Goal: Information Seeking & Learning: Learn about a topic

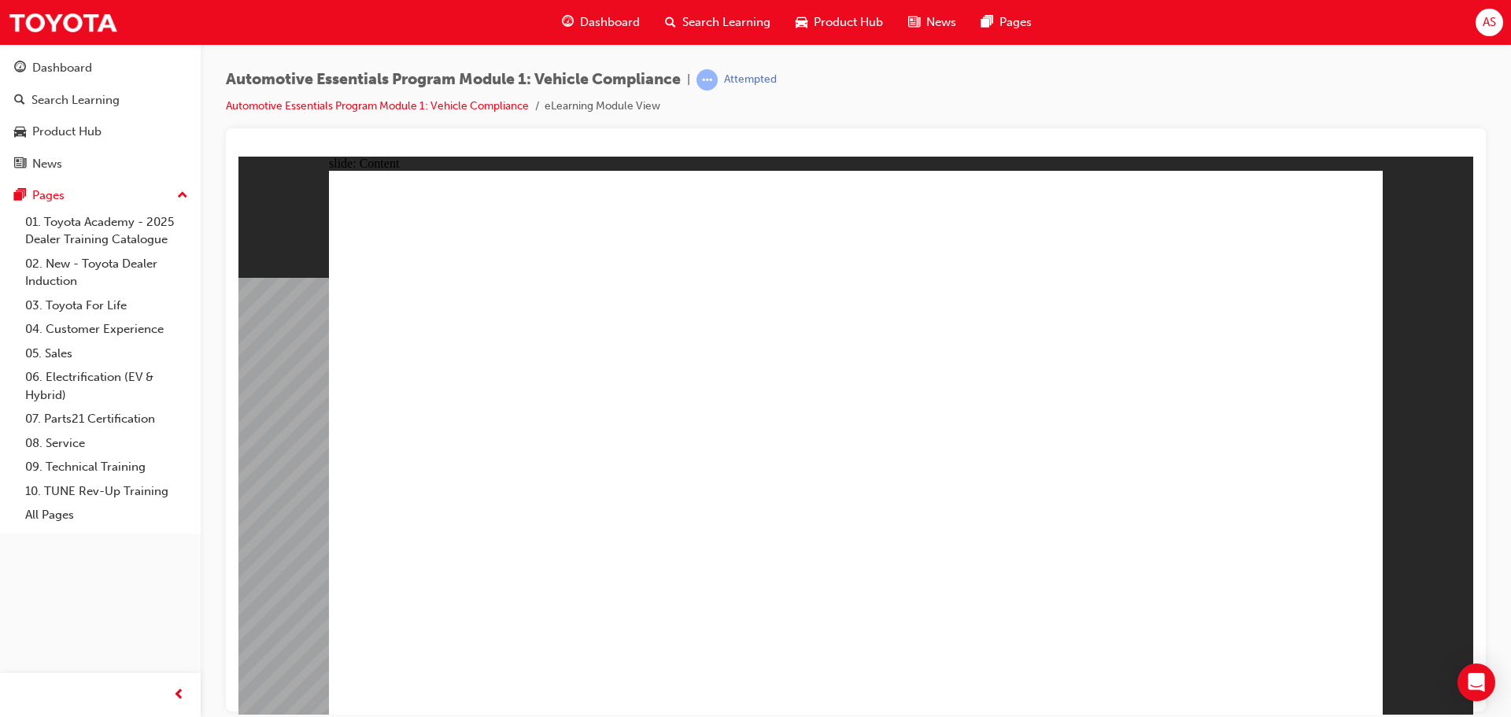
drag, startPoint x: 1337, startPoint y: 197, endPoint x: 1328, endPoint y: 204, distance: 10.7
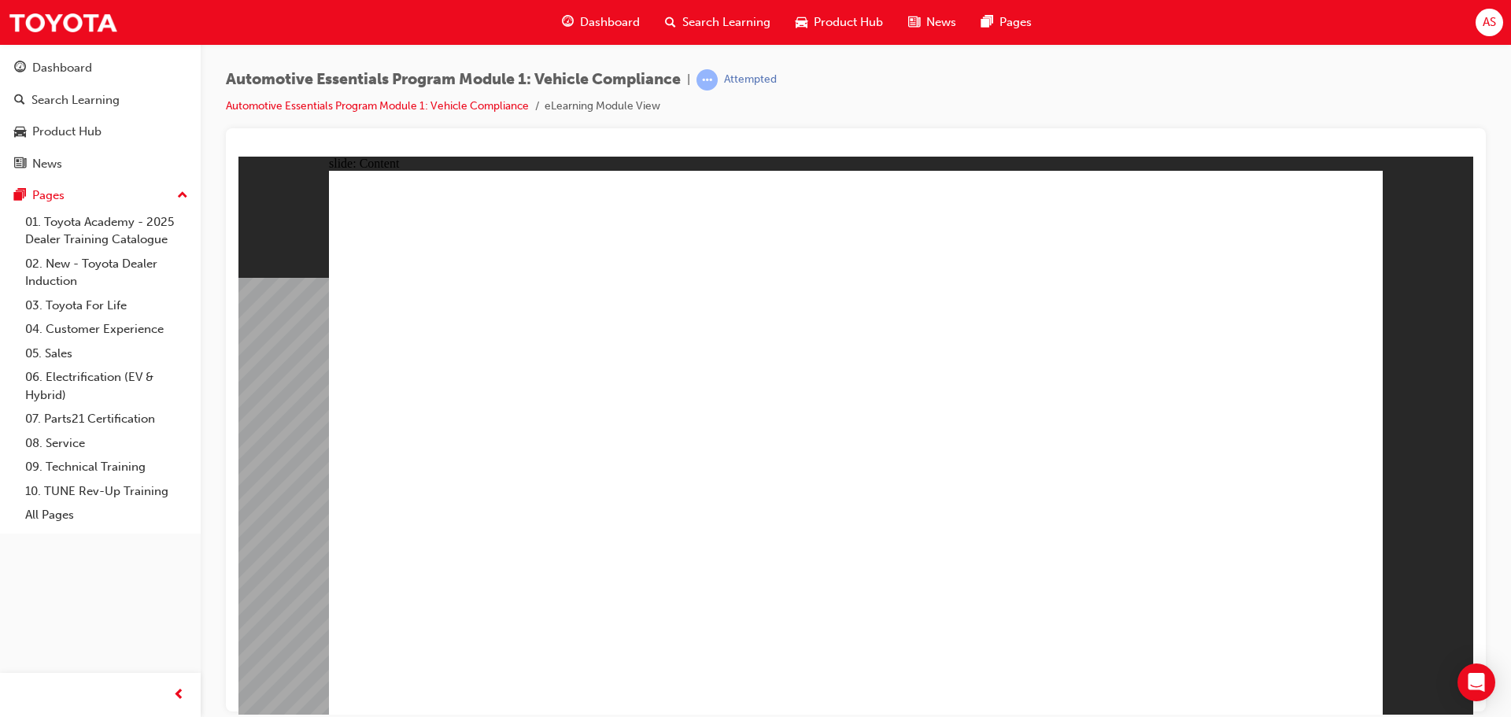
drag, startPoint x: 1091, startPoint y: 576, endPoint x: 1270, endPoint y: 551, distance: 180.4
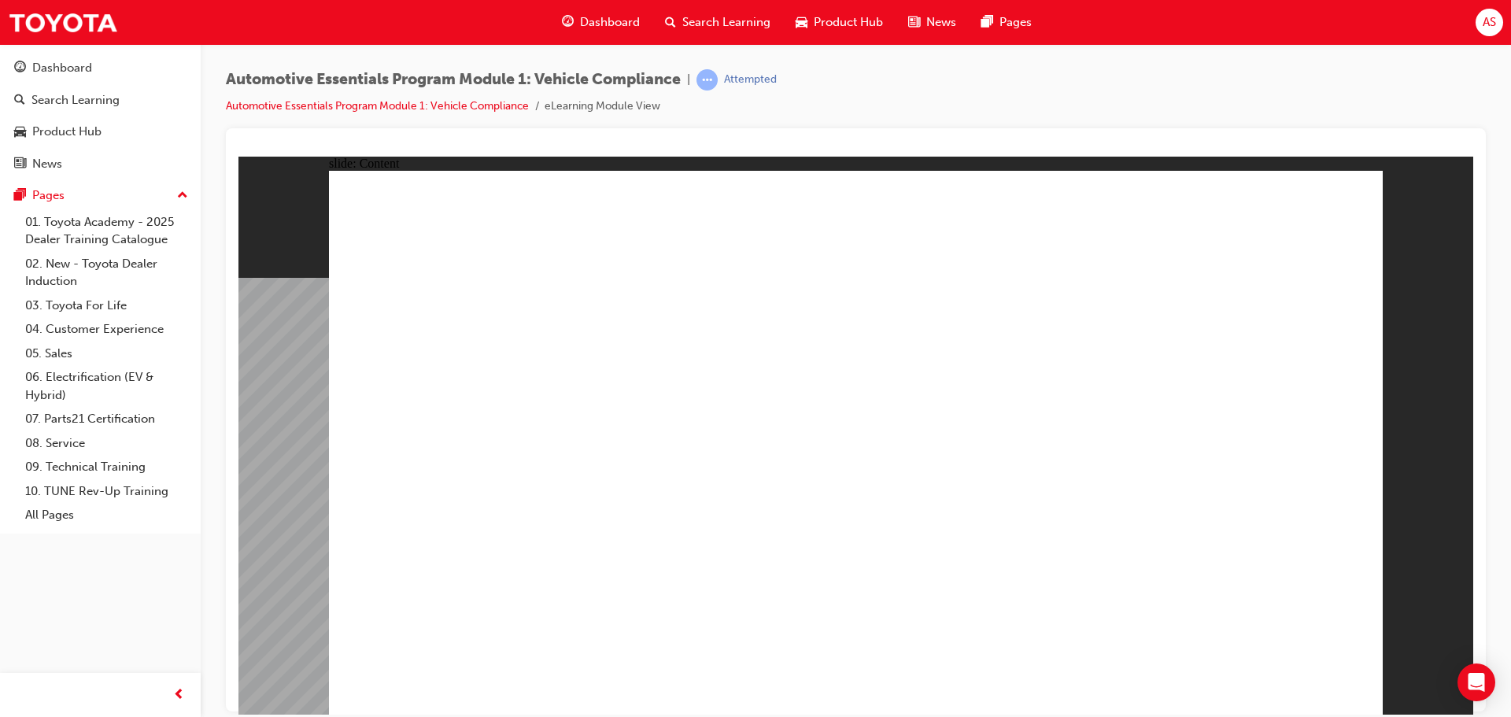
click at [1441, 515] on div "slide: Content Rectangle 1 close_white.png Rectangle 1 Lexus LC500 Click on the…" at bounding box center [855, 435] width 1235 height 558
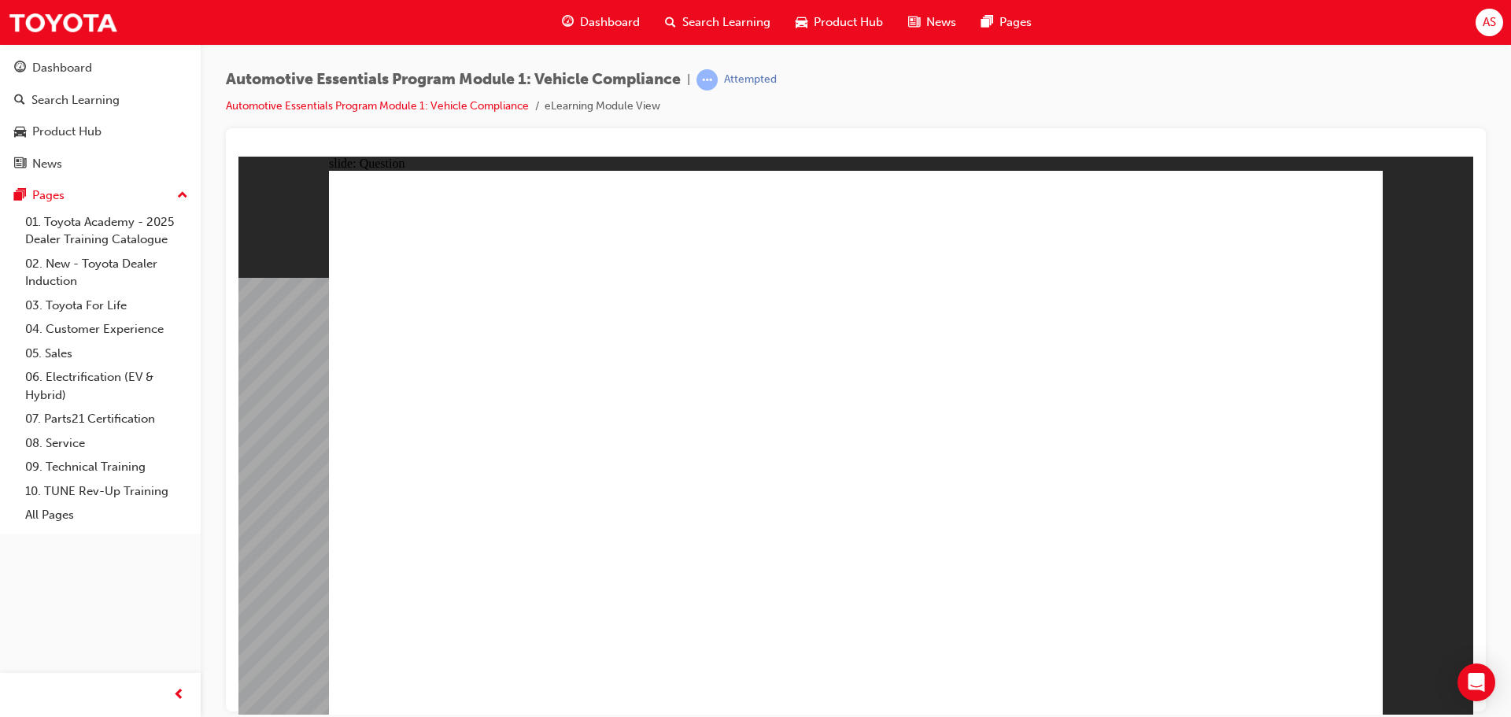
radio input "true"
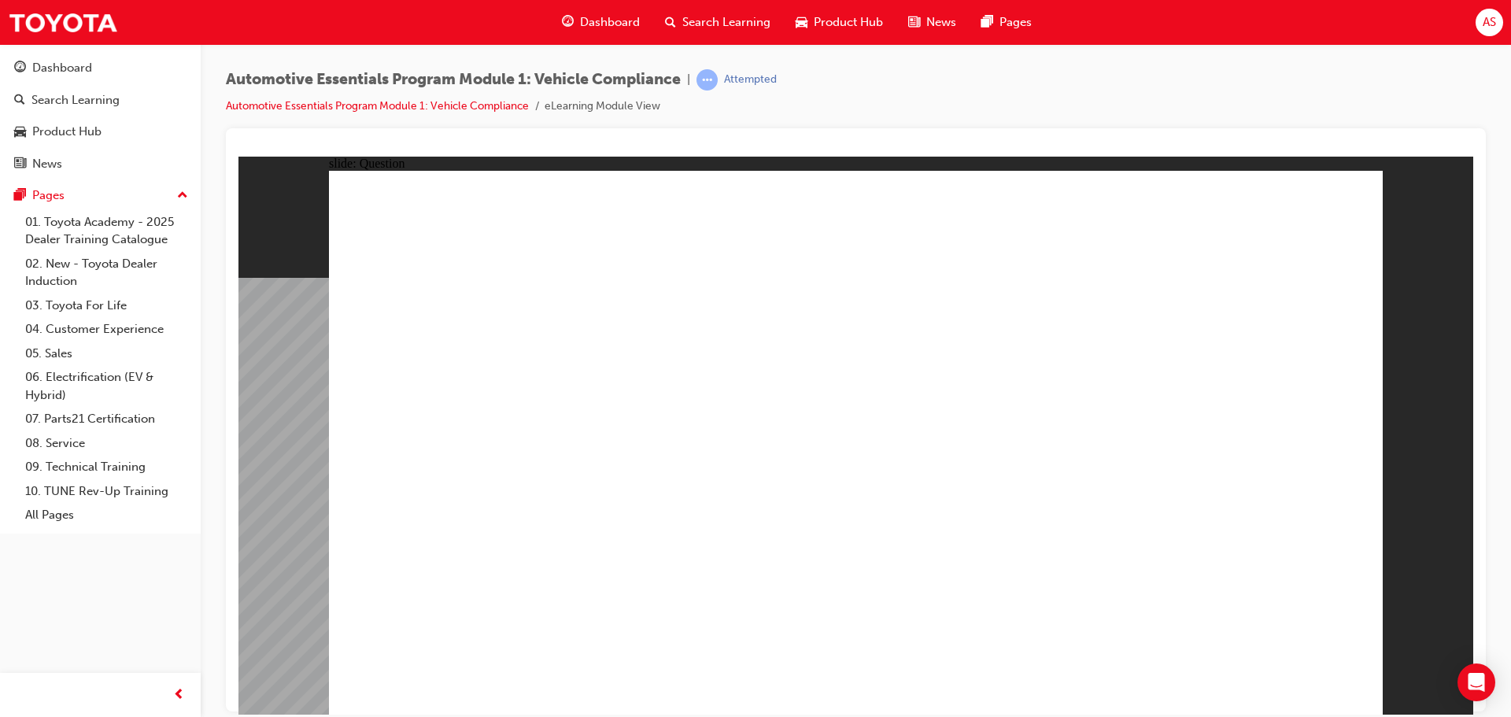
radio input "true"
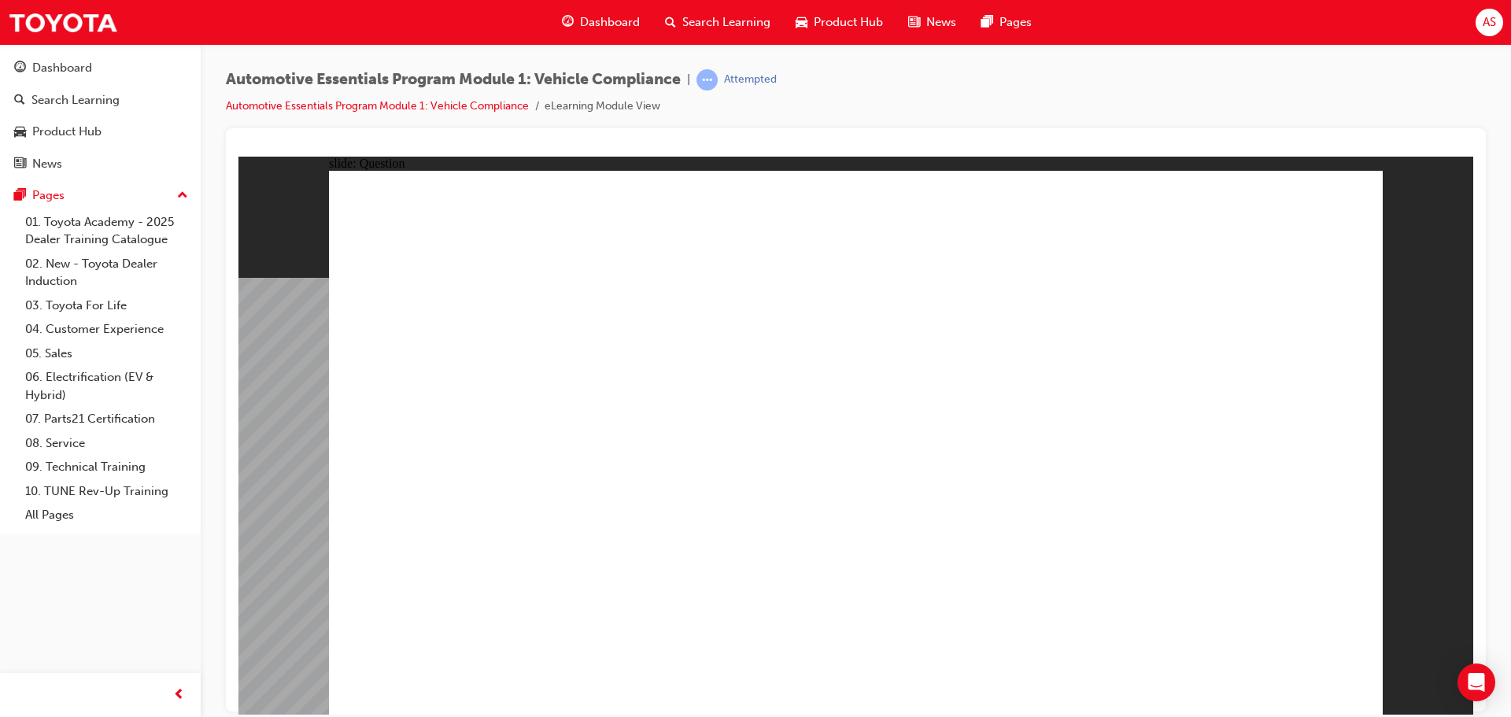
radio input "true"
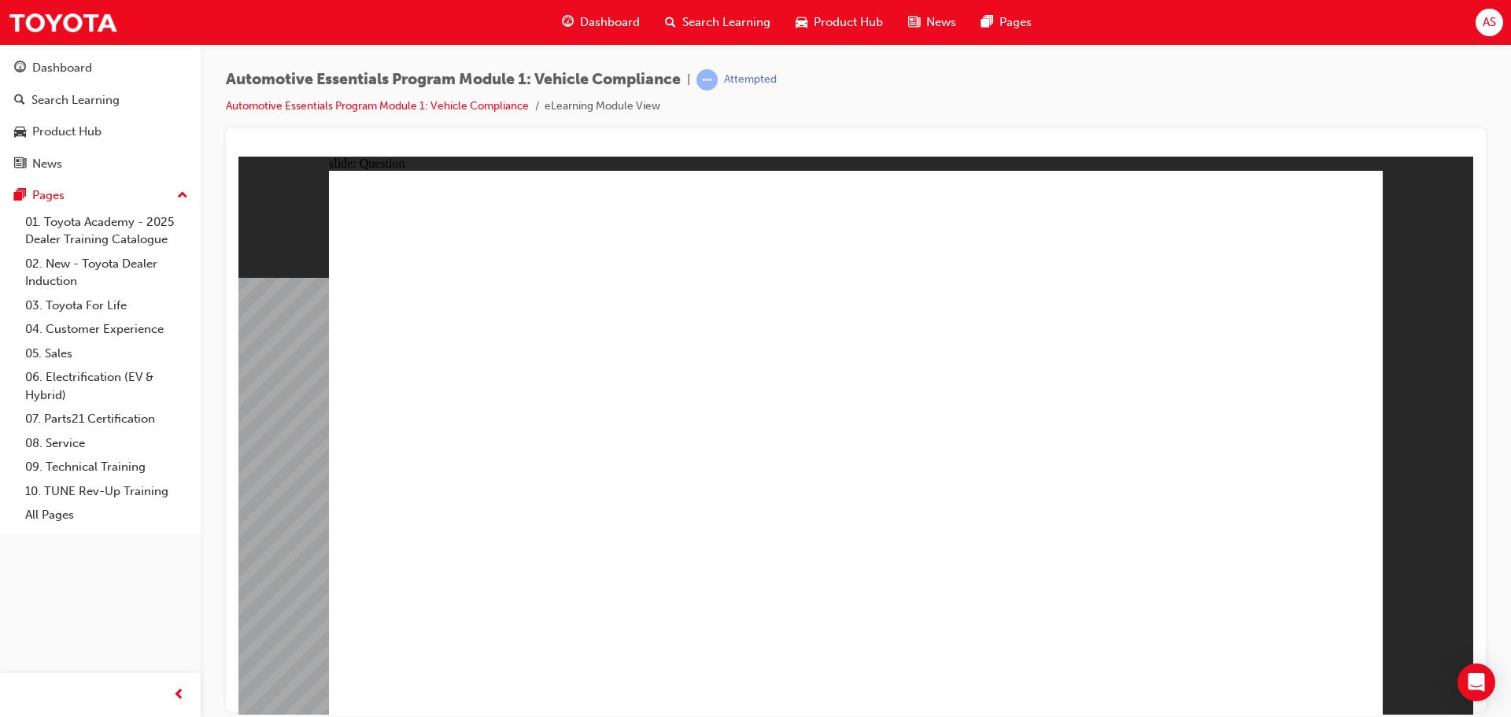
radio input "true"
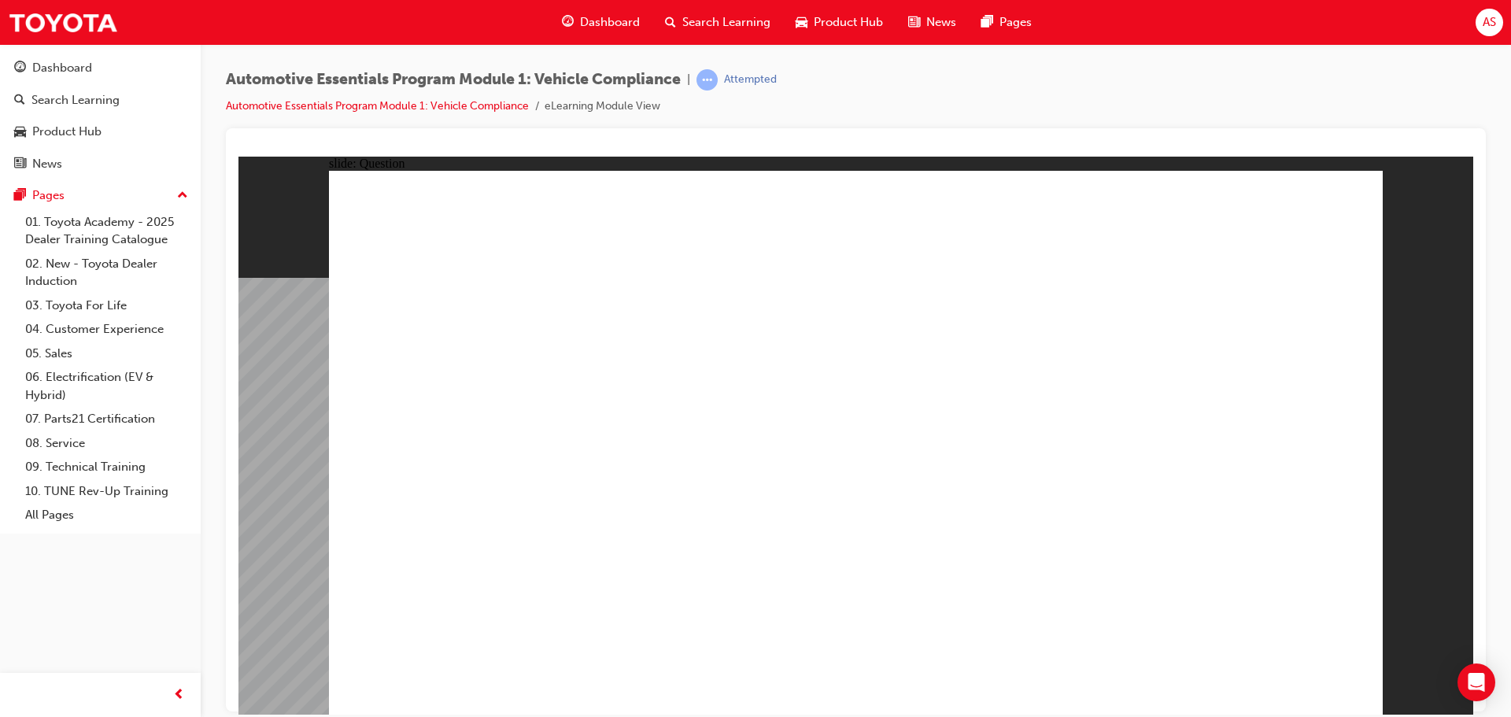
radio input "true"
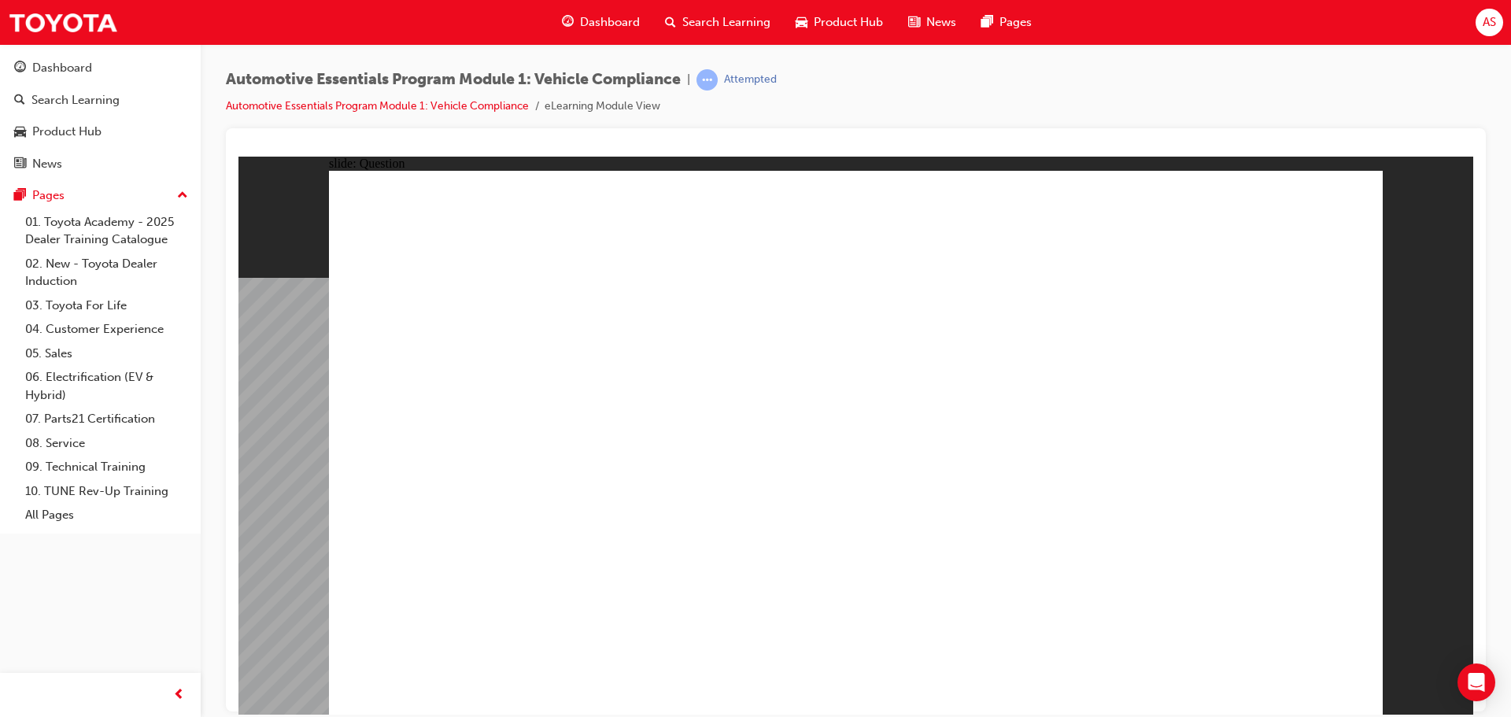
radio input "true"
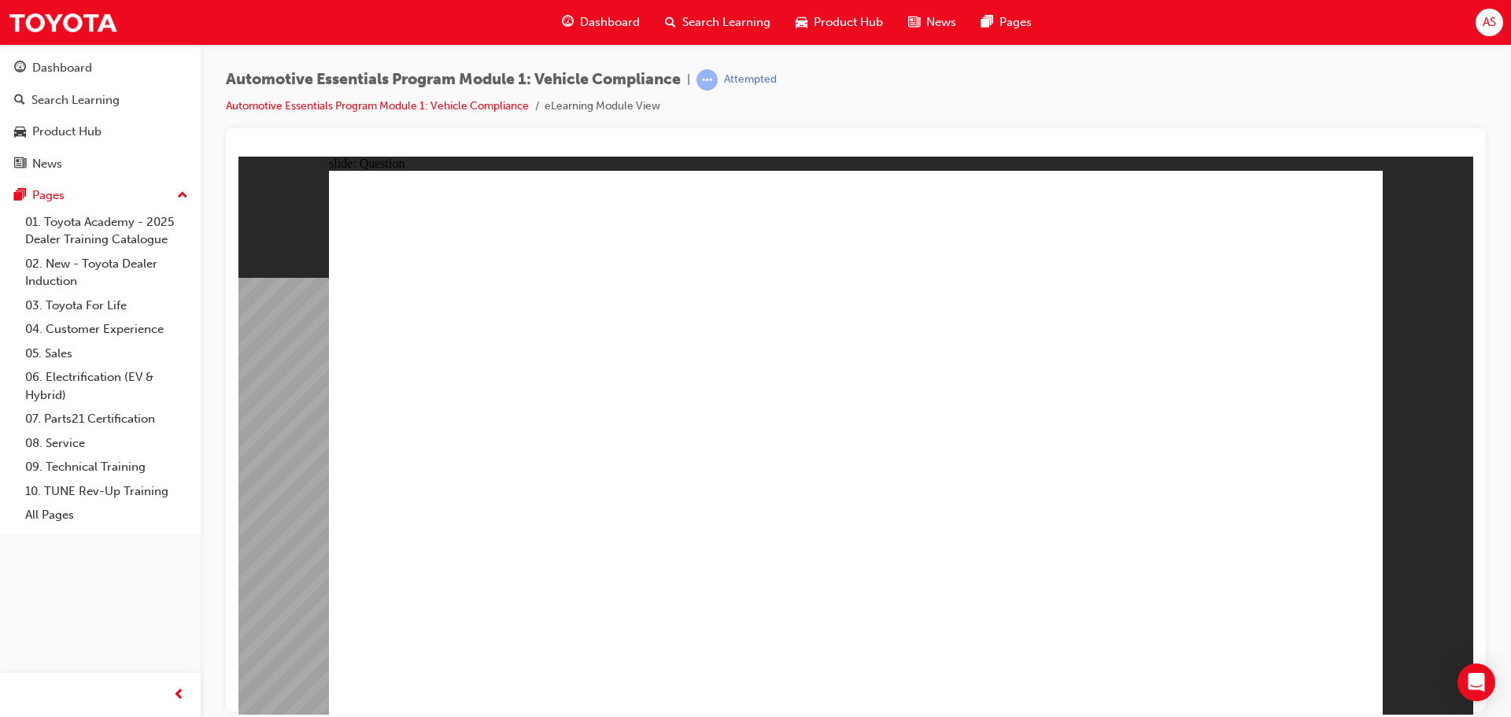
radio input "true"
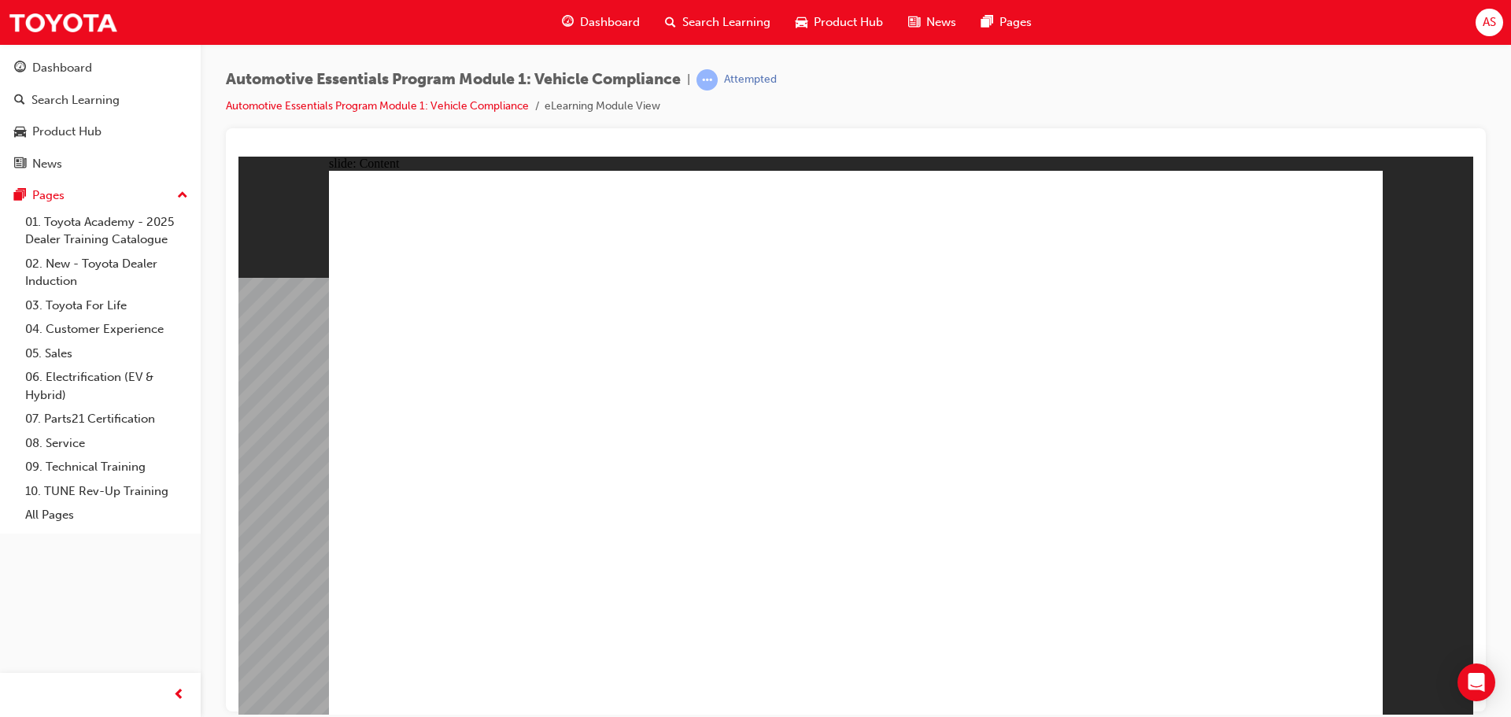
drag, startPoint x: 800, startPoint y: 428, endPoint x: 806, endPoint y: 463, distance: 35.2
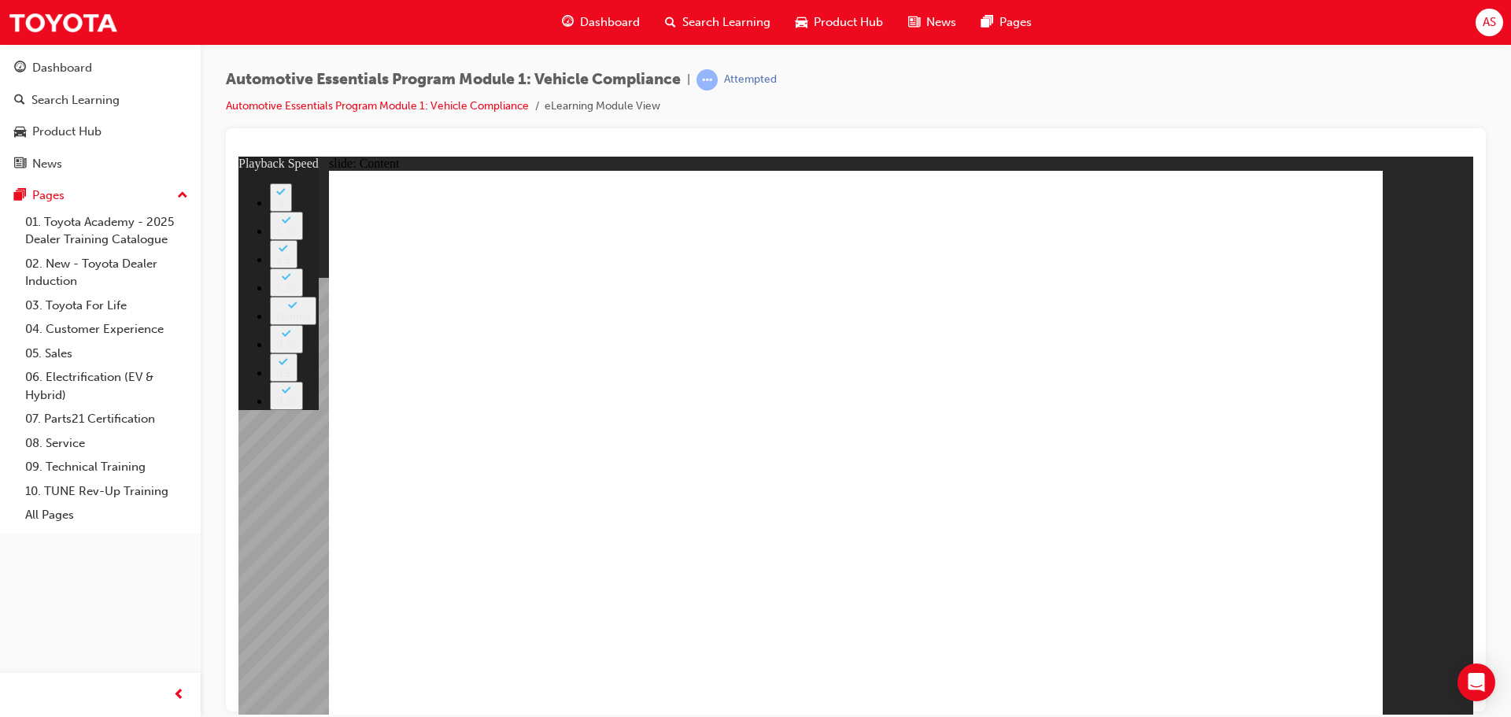
type input "35"
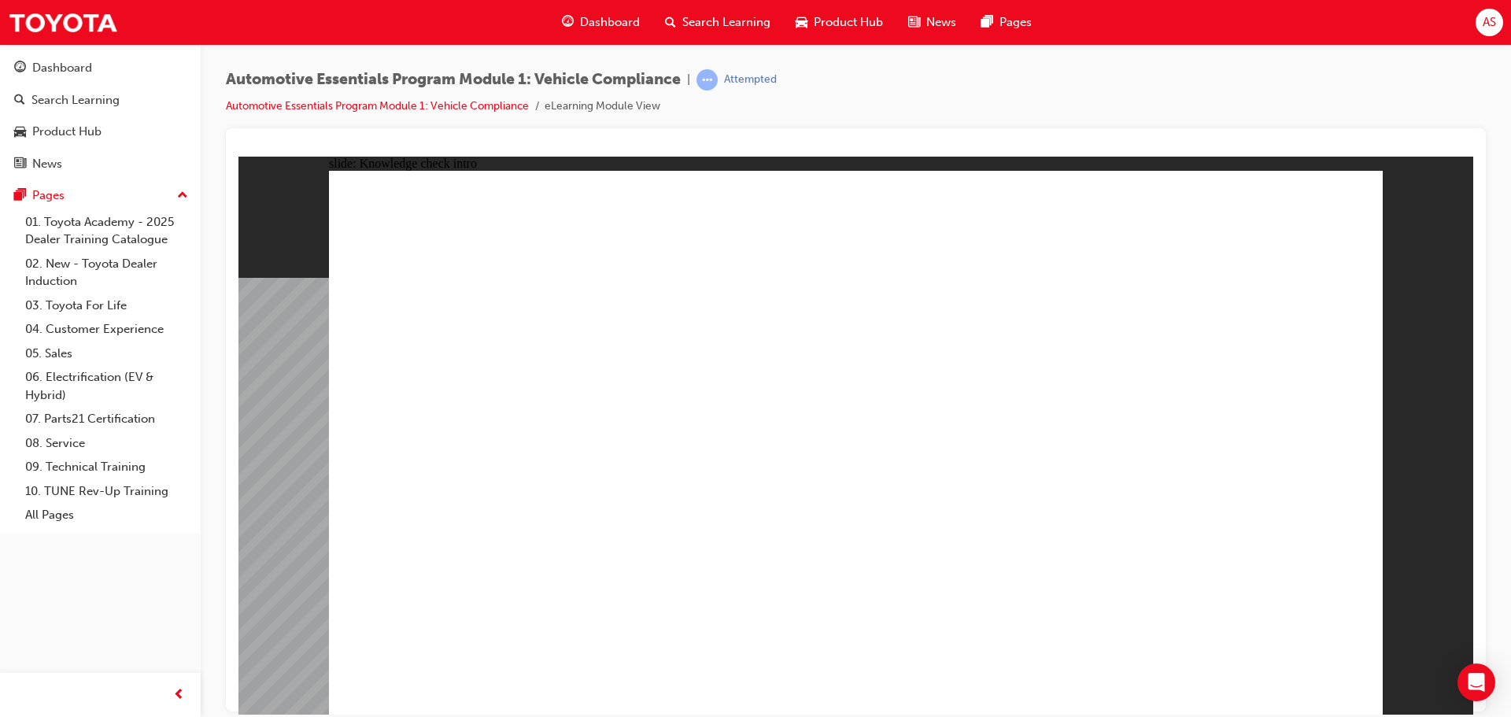
radio input "true"
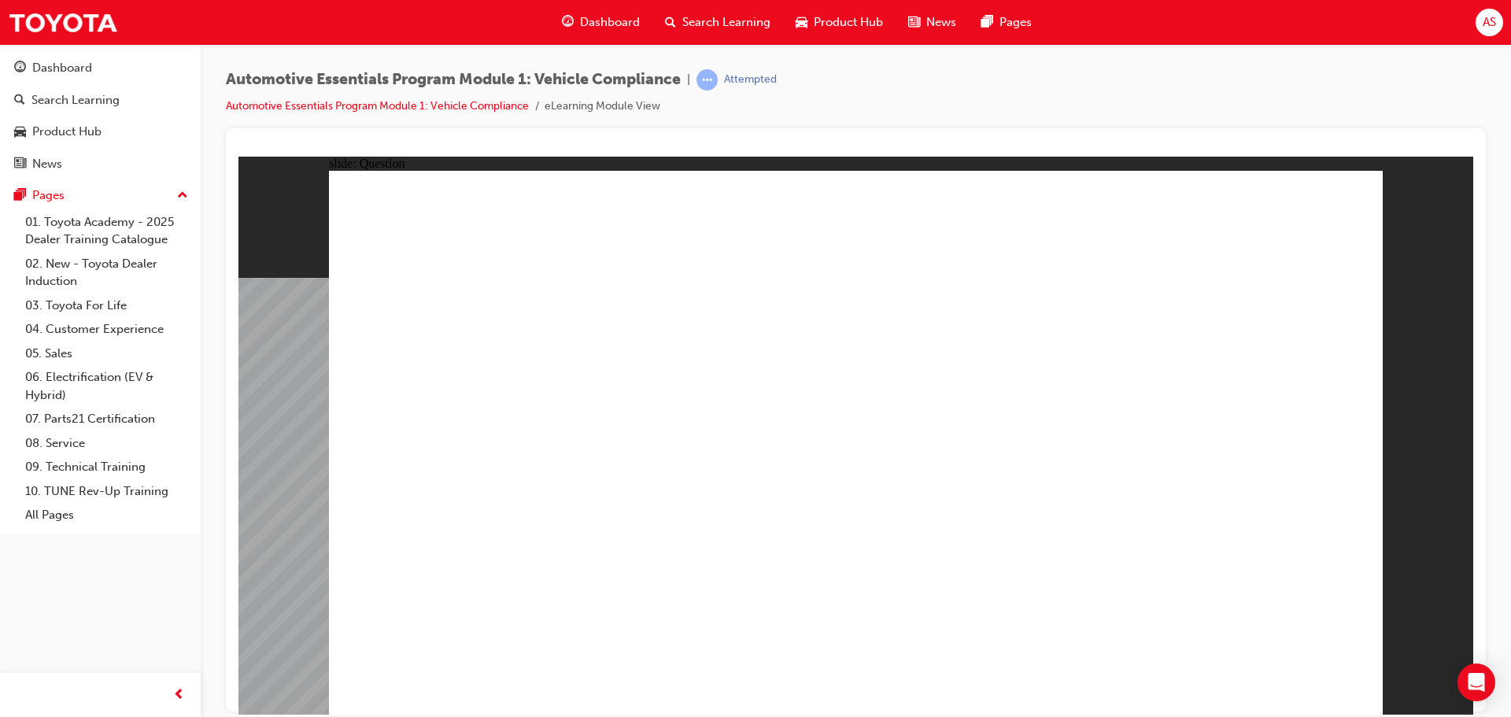
radio input "true"
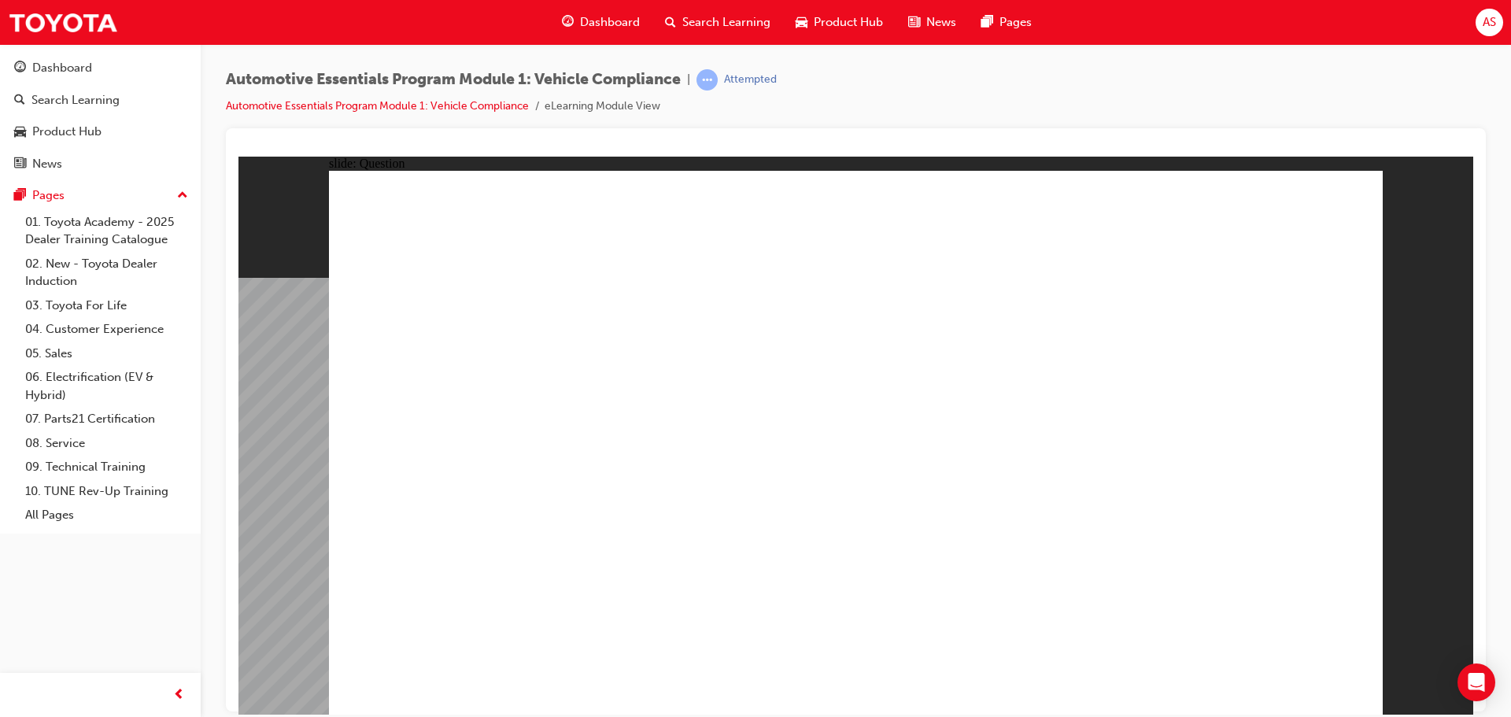
radio input "true"
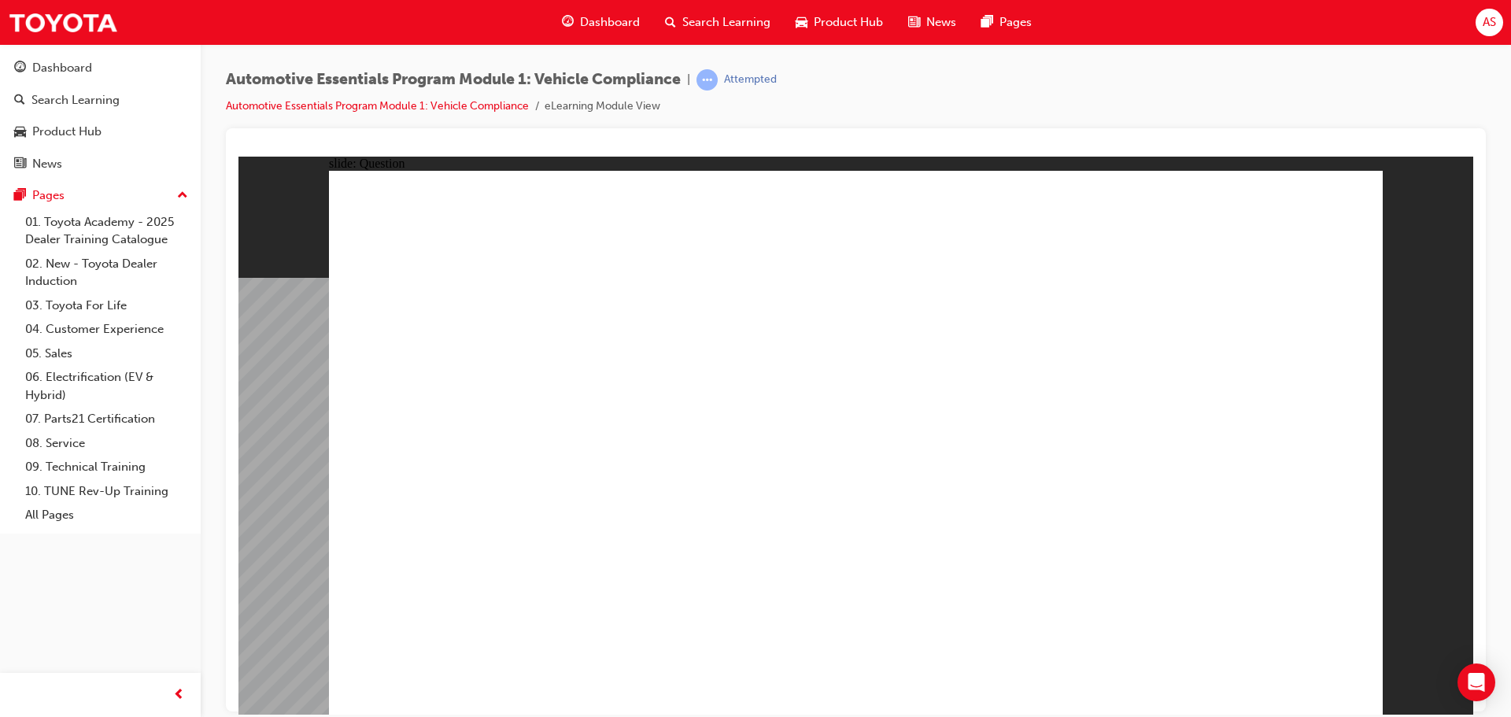
radio input "true"
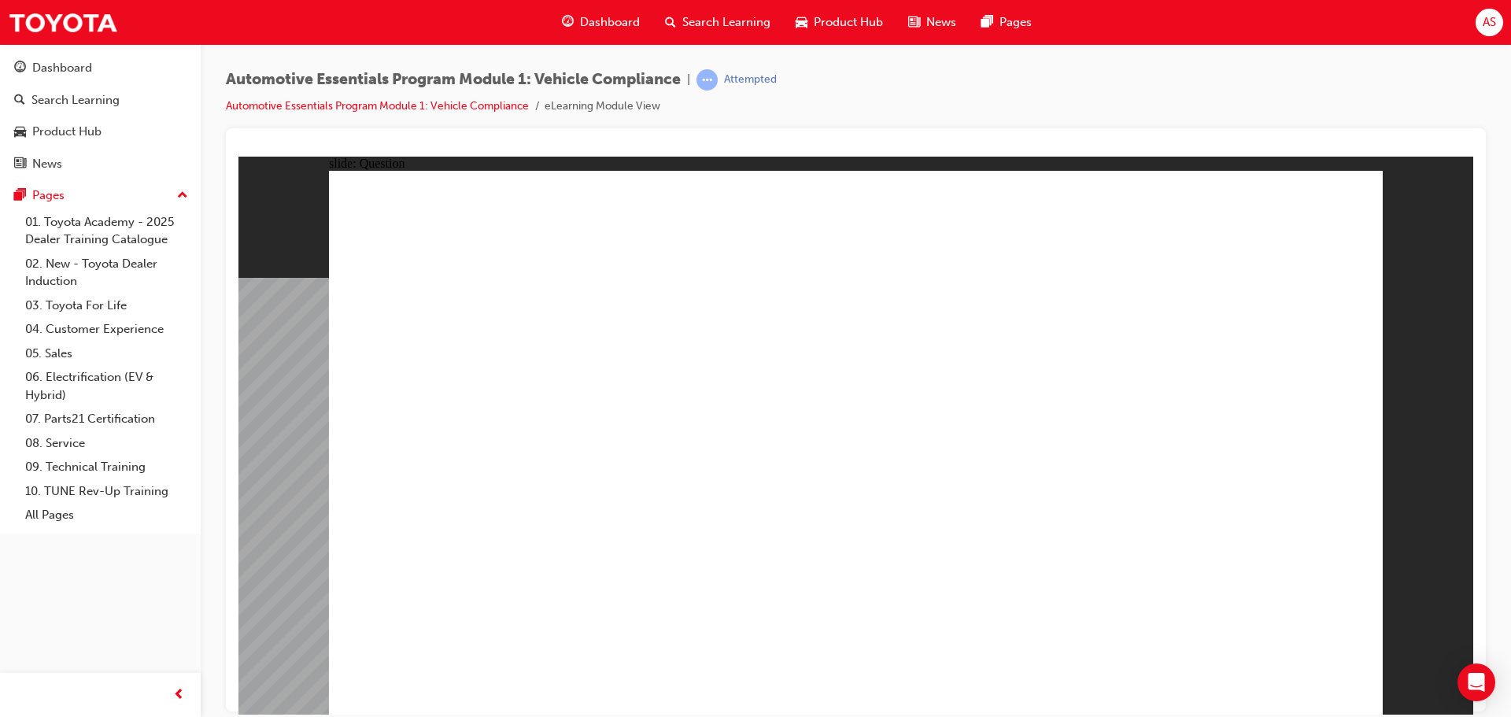
radio input "true"
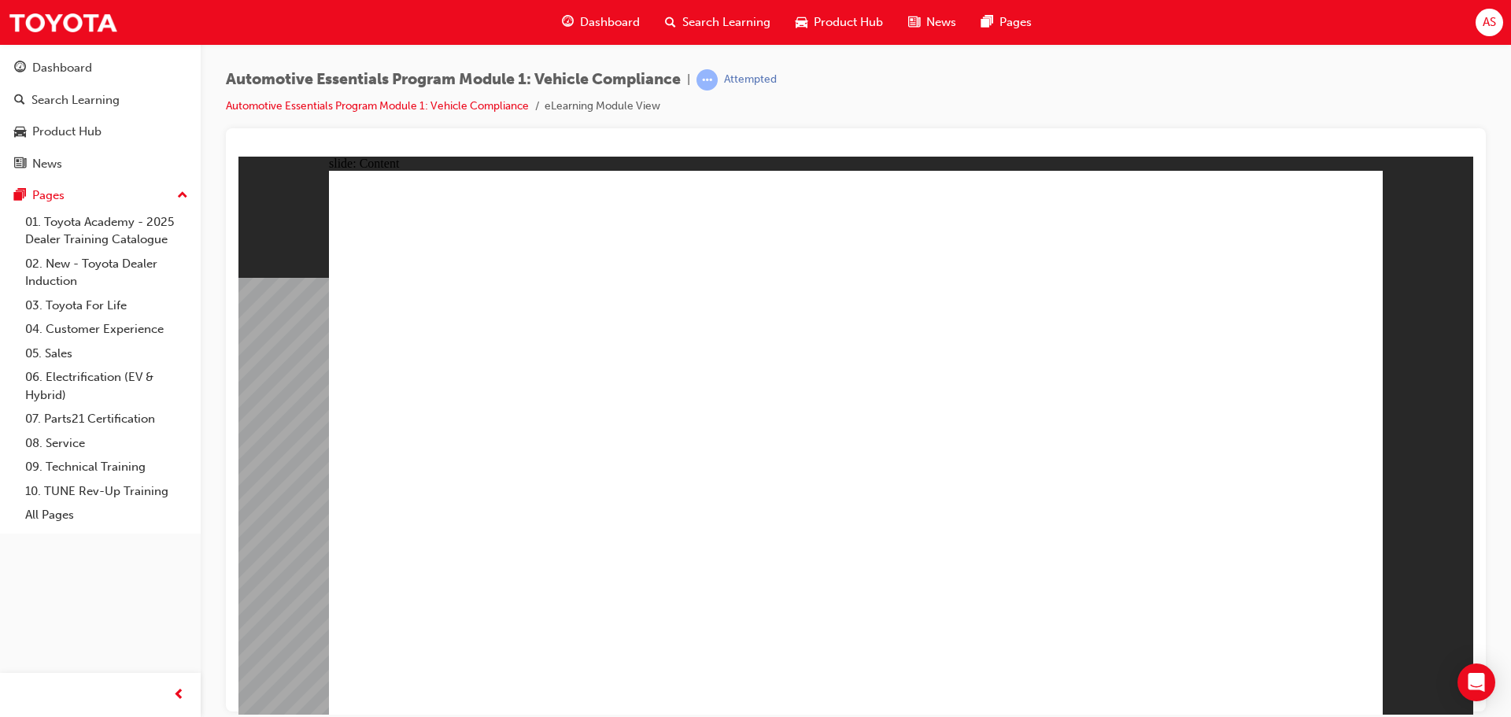
drag, startPoint x: 520, startPoint y: 268, endPoint x: 570, endPoint y: 275, distance: 50.0
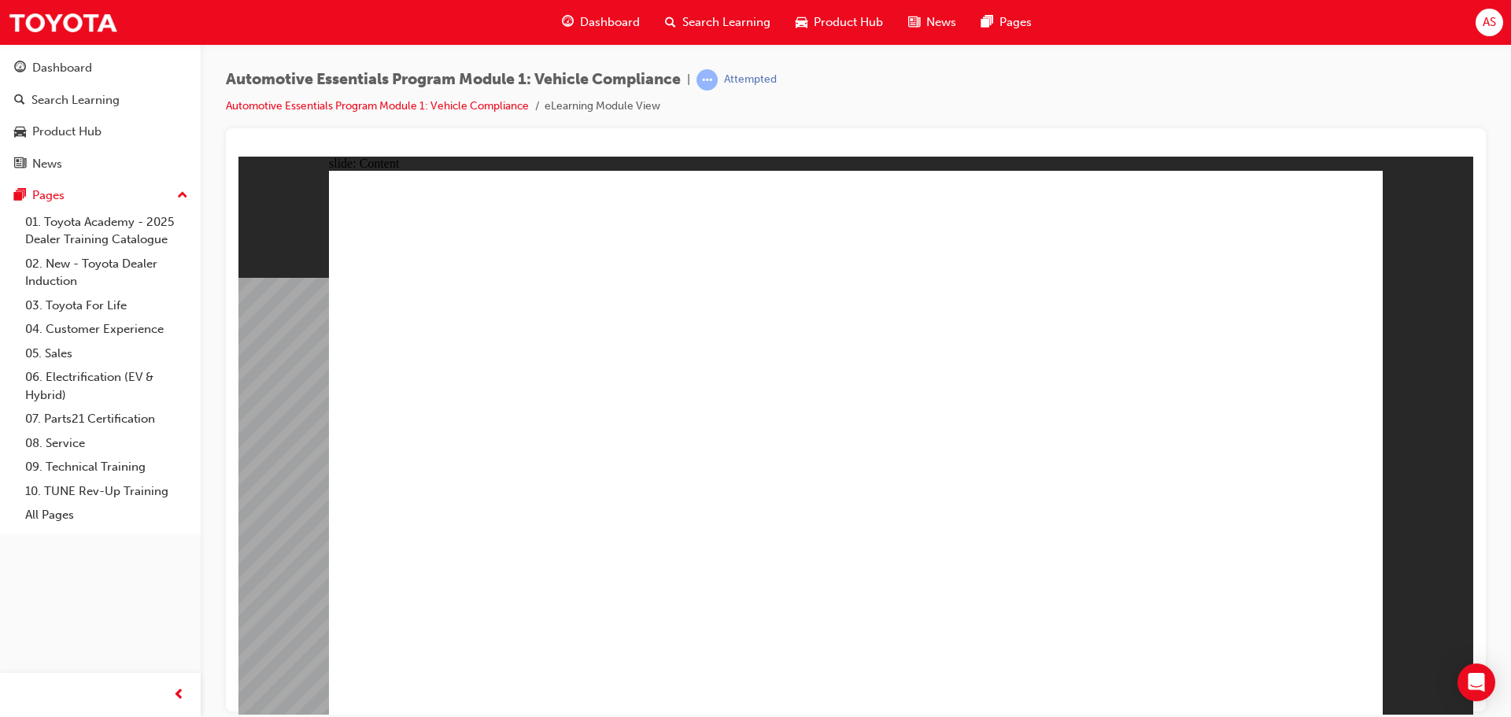
drag, startPoint x: 549, startPoint y: 548, endPoint x: 555, endPoint y: 489, distance: 58.5
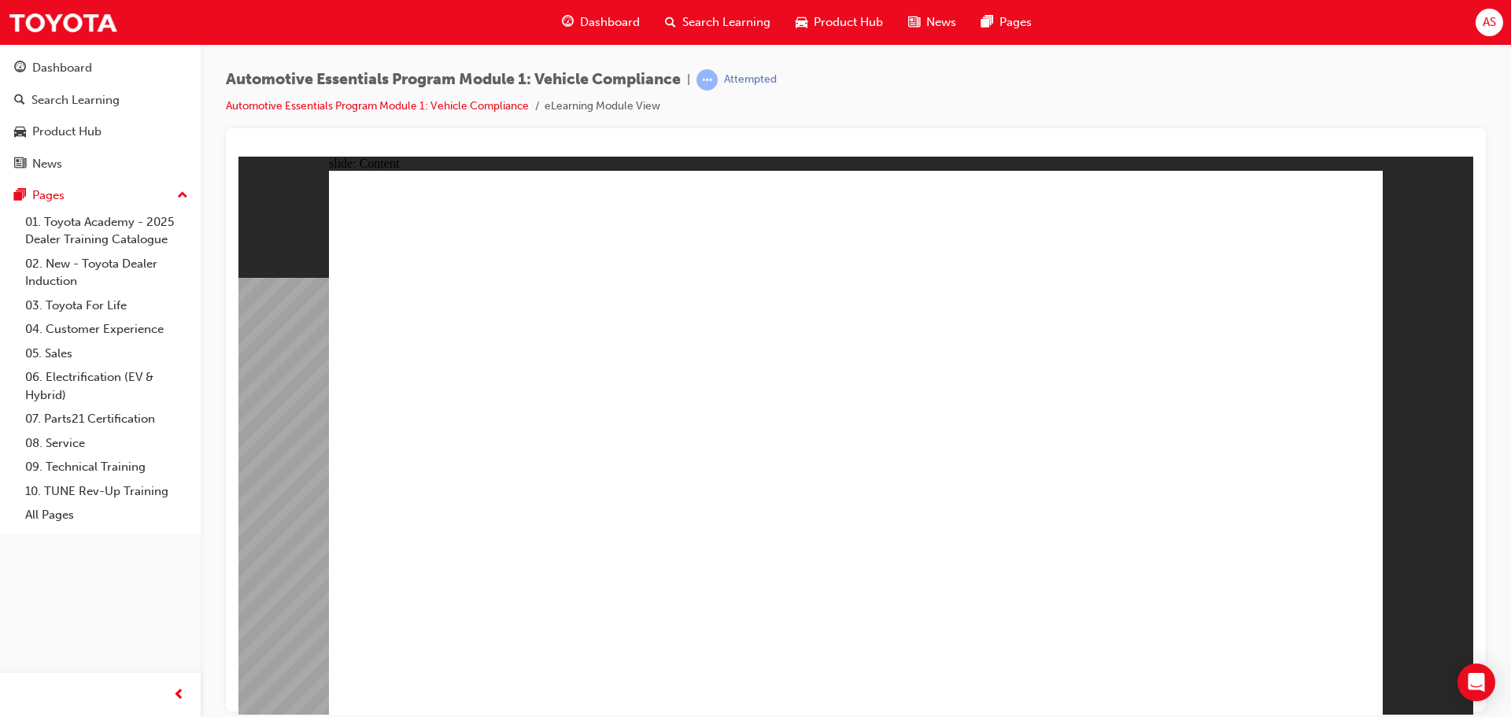
drag, startPoint x: 529, startPoint y: 519, endPoint x: 556, endPoint y: 519, distance: 27.5
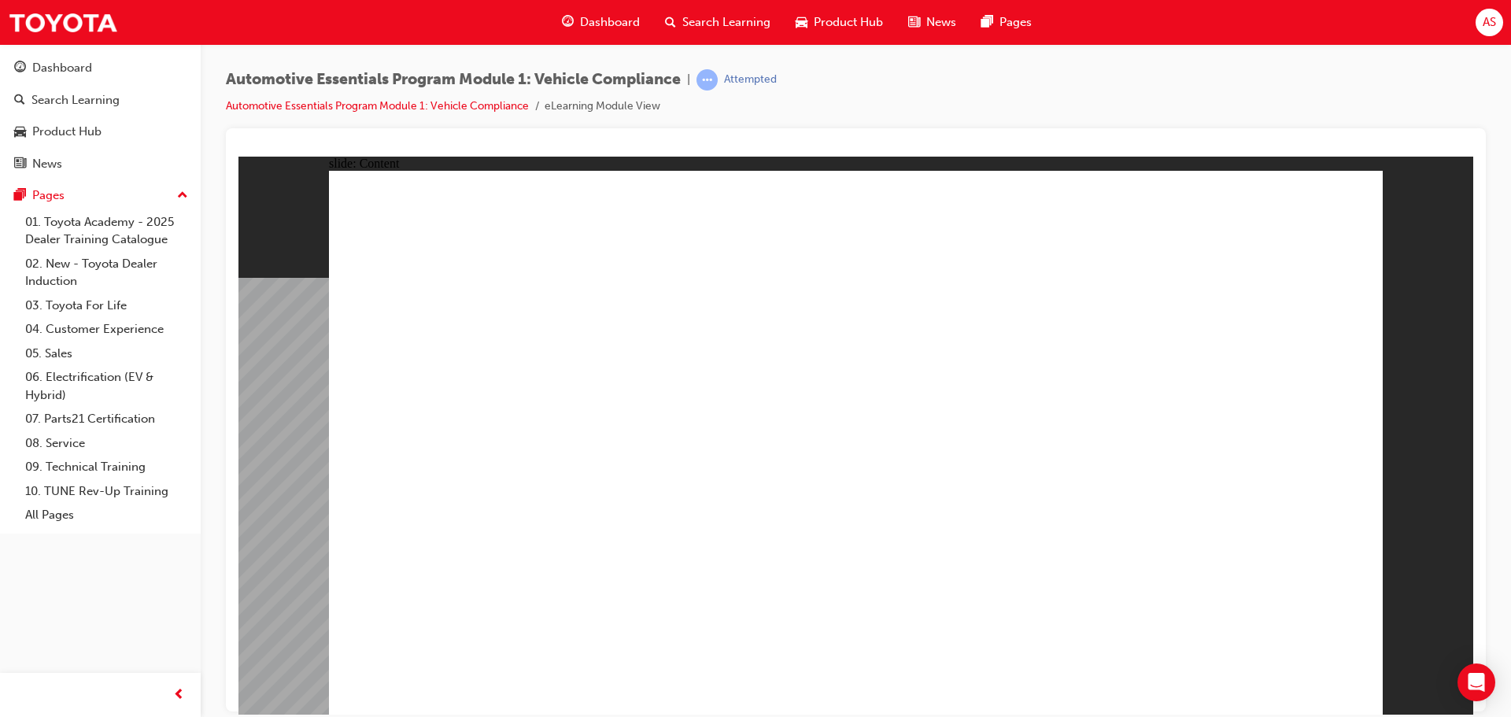
drag, startPoint x: 774, startPoint y: 574, endPoint x: 788, endPoint y: 522, distance: 54.4
drag, startPoint x: 795, startPoint y: 441, endPoint x: 819, endPoint y: 442, distance: 23.6
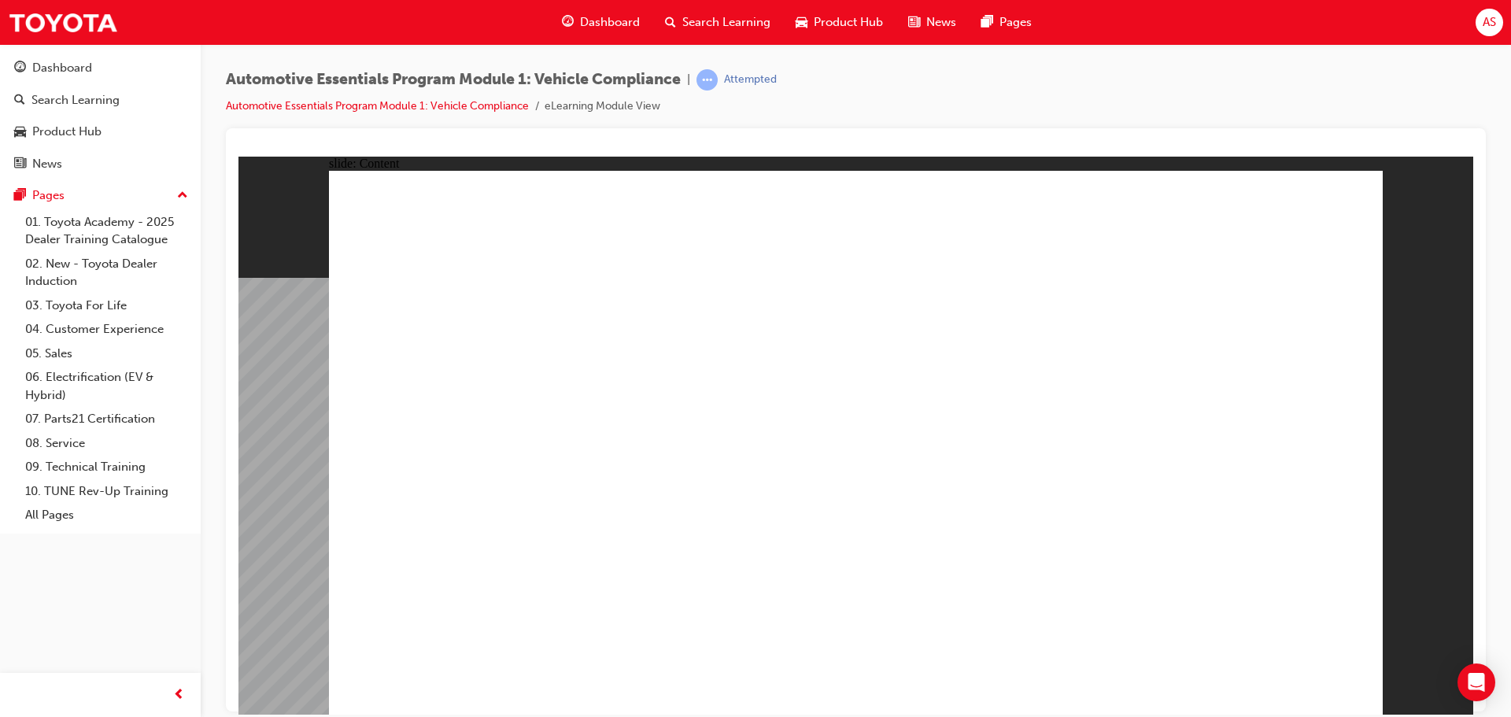
drag, startPoint x: 1157, startPoint y: 351, endPoint x: 1142, endPoint y: 426, distance: 76.1
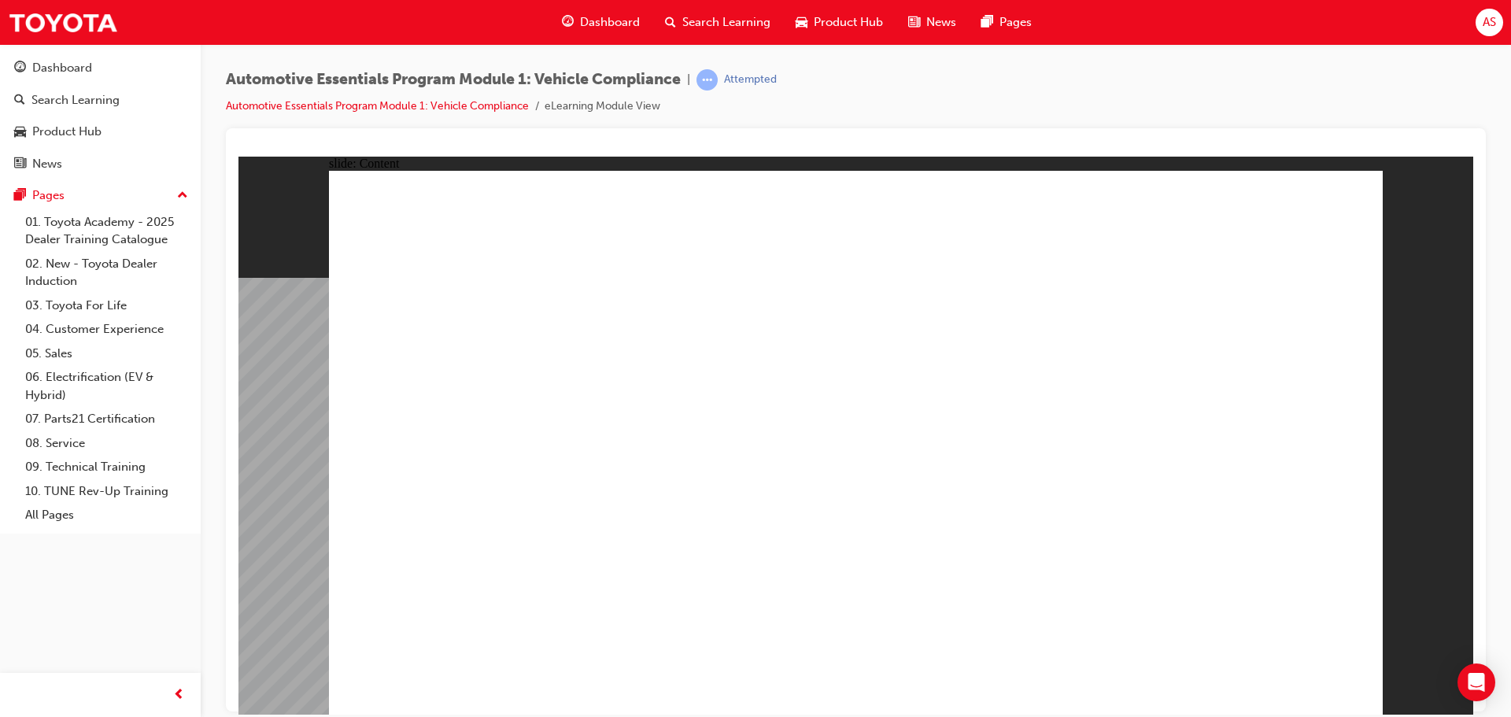
drag, startPoint x: 960, startPoint y: 549, endPoint x: 964, endPoint y: 572, distance: 23.2
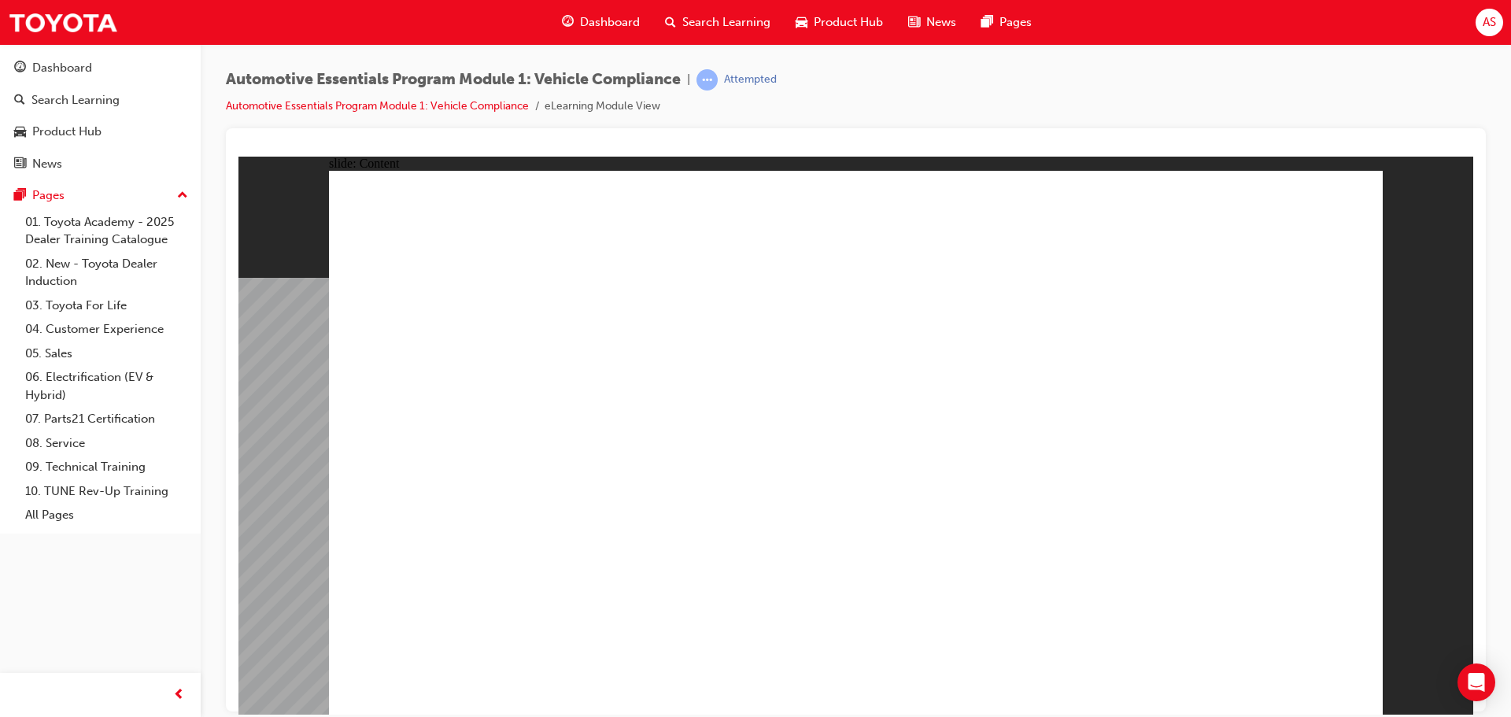
radio input "true"
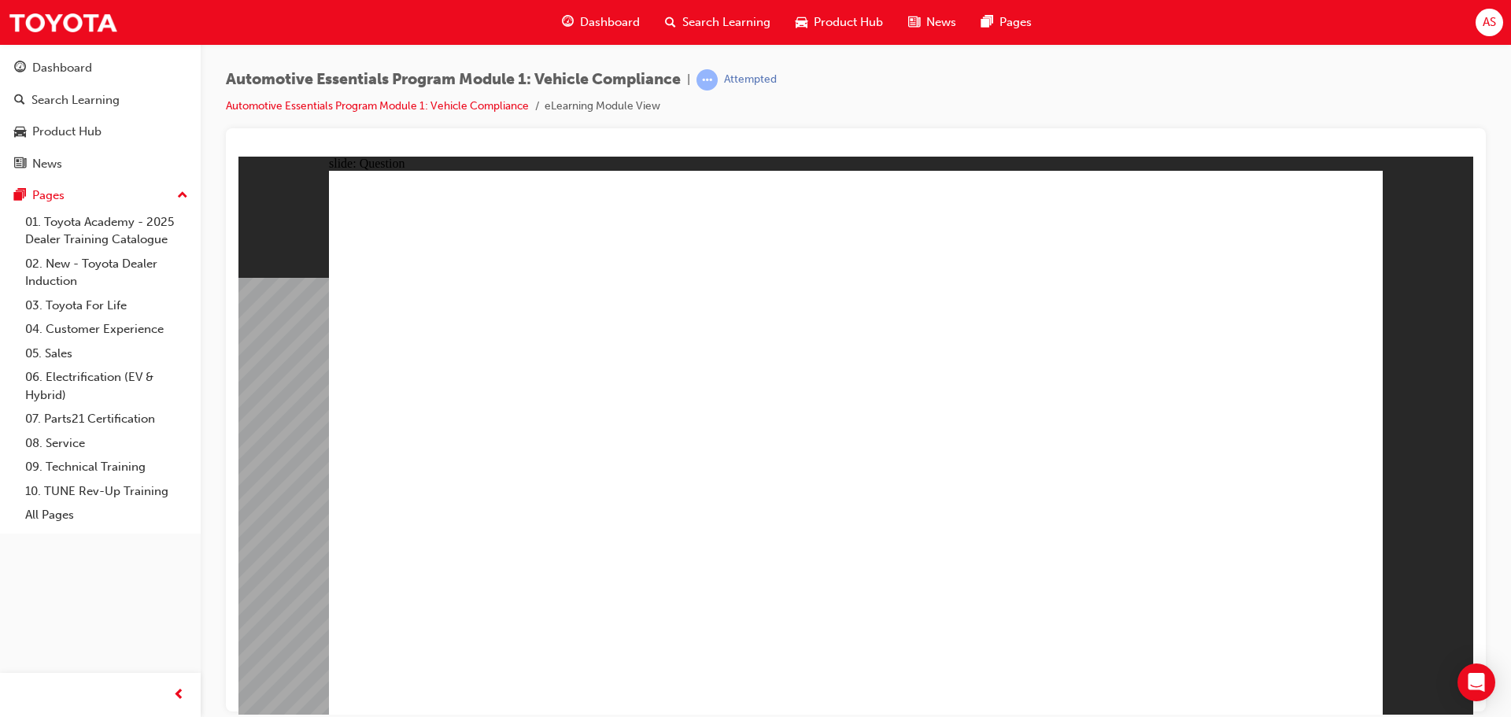
radio input "true"
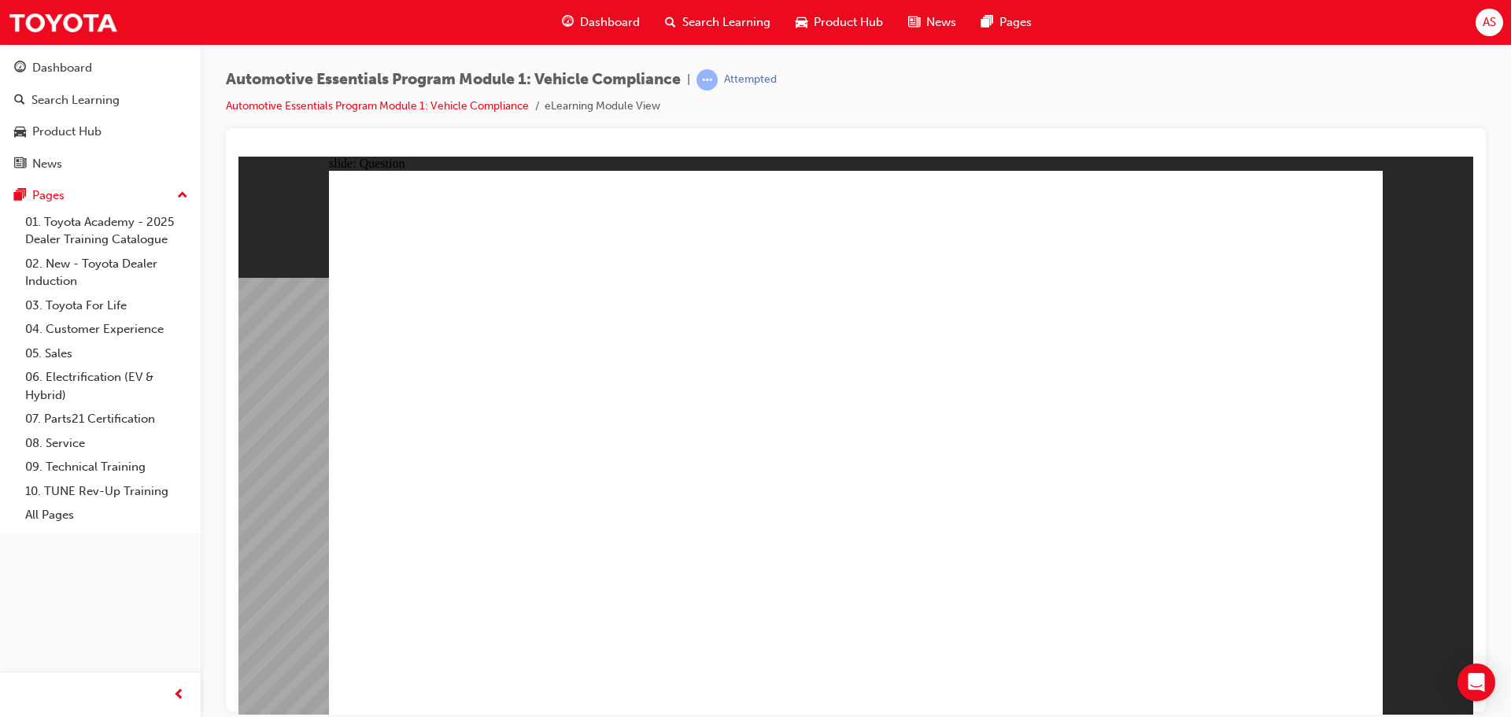
radio input "true"
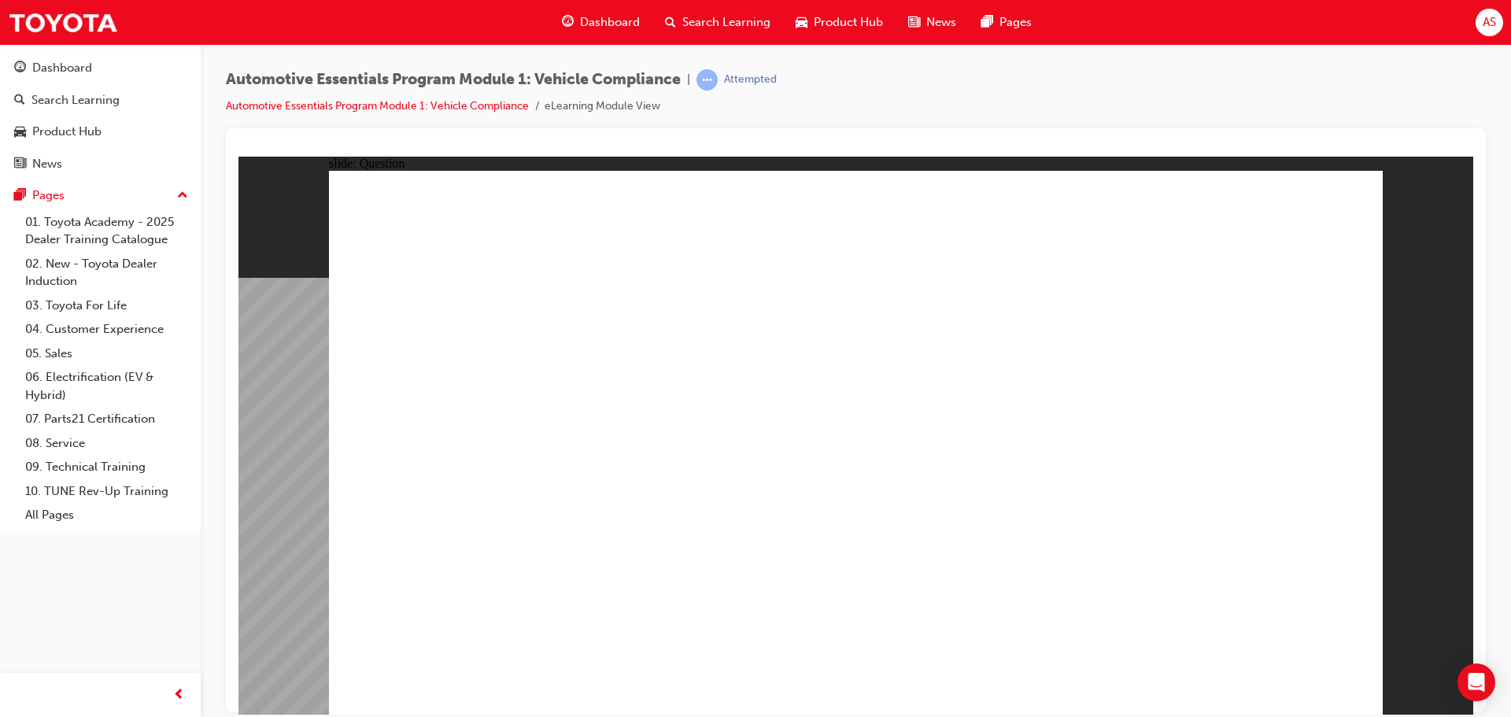
radio input "true"
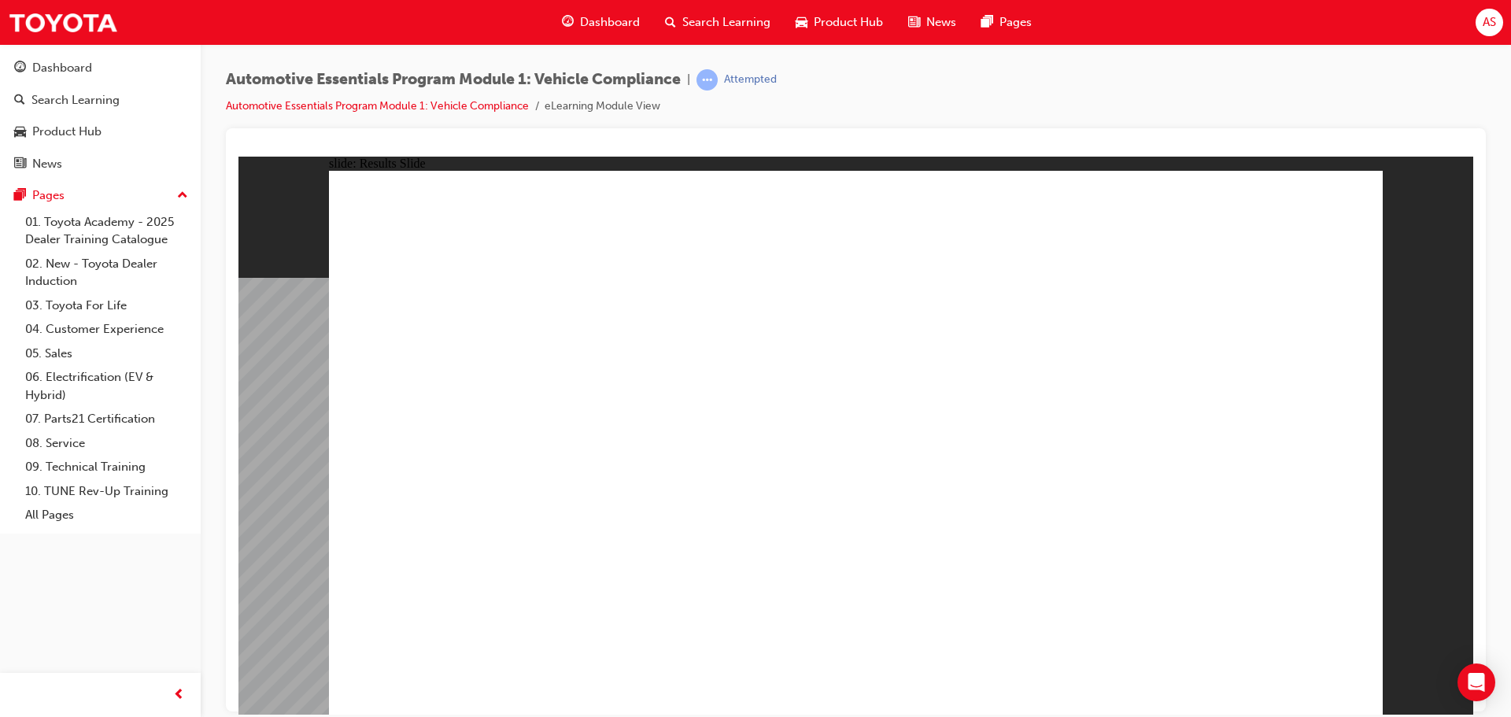
click at [591, 15] on span "Dashboard" at bounding box center [610, 22] width 60 height 18
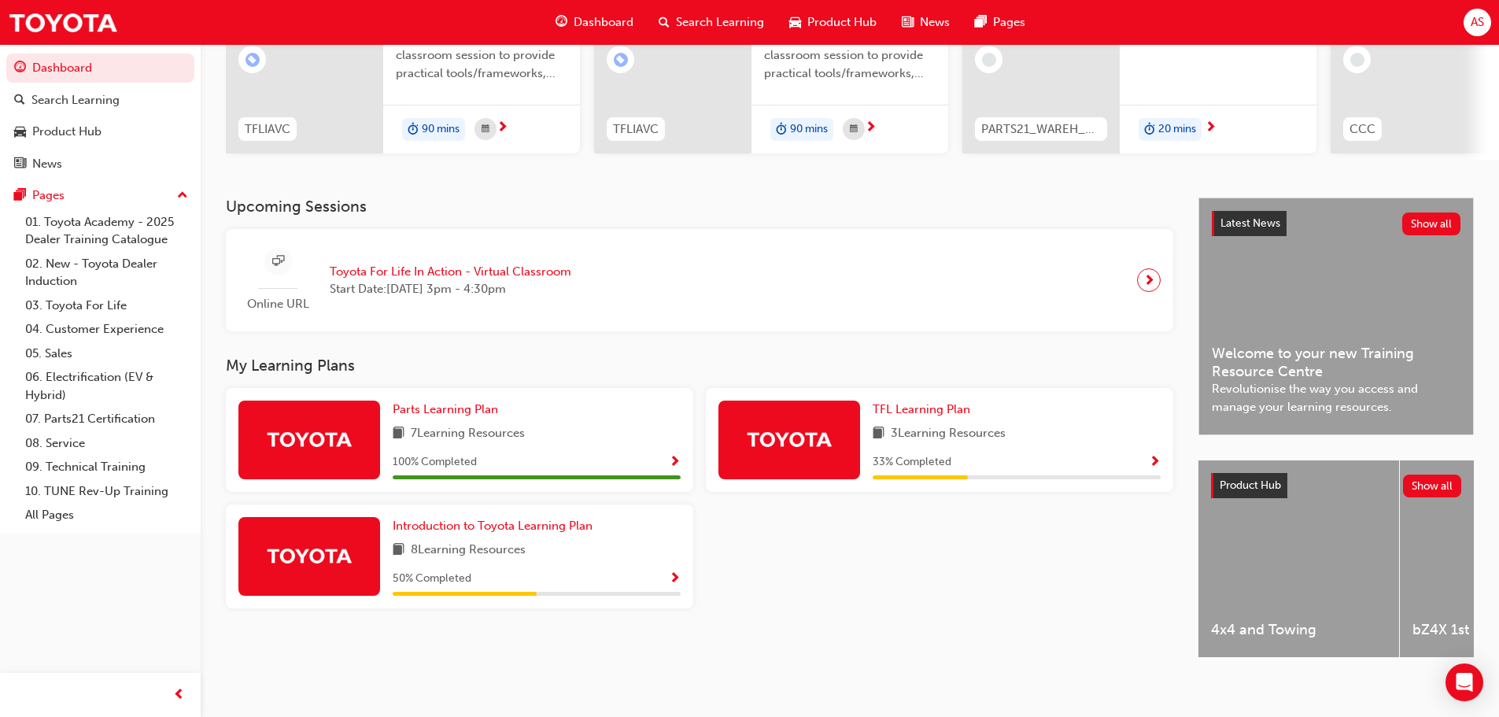
scroll to position [223, 0]
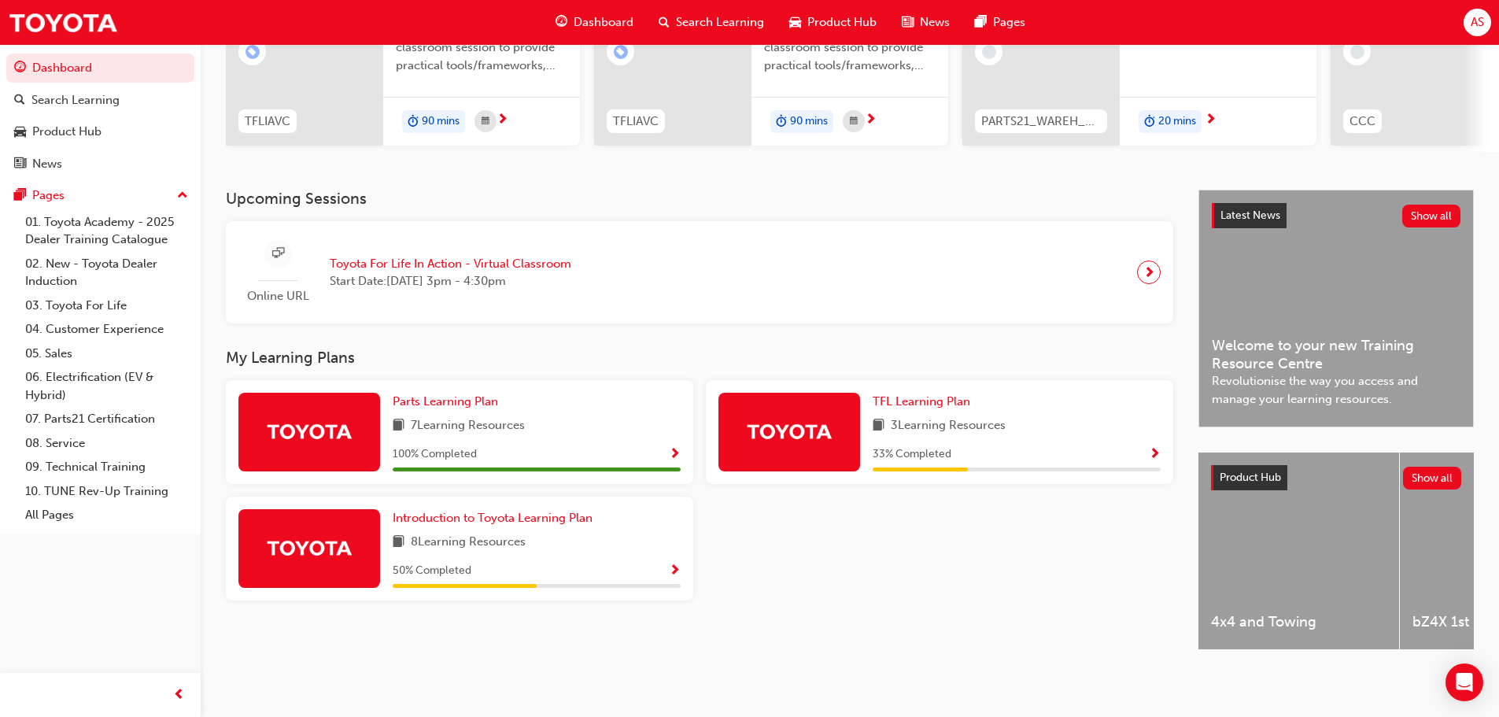
click at [672, 564] on span "Show Progress" at bounding box center [675, 571] width 12 height 14
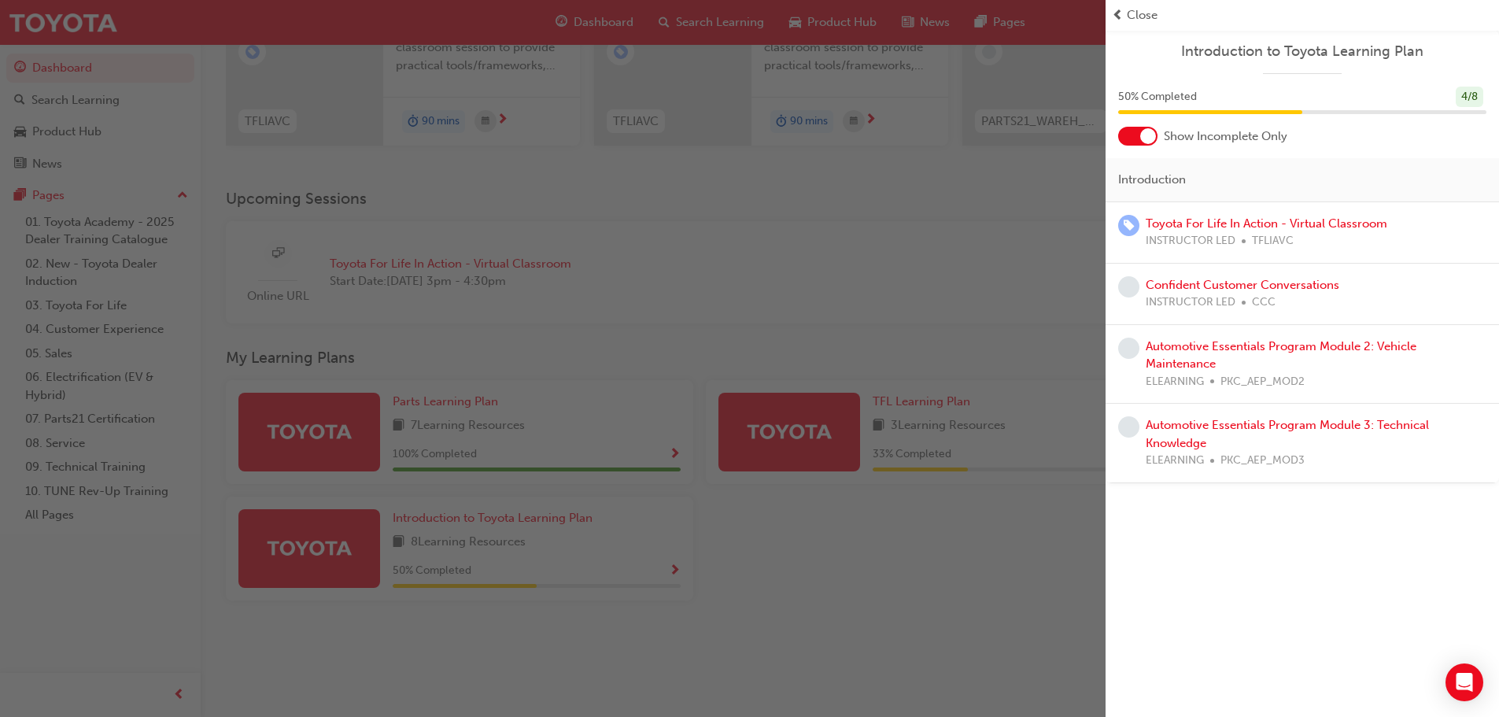
click at [795, 147] on div "button" at bounding box center [552, 358] width 1105 height 717
